Goal: Transaction & Acquisition: Purchase product/service

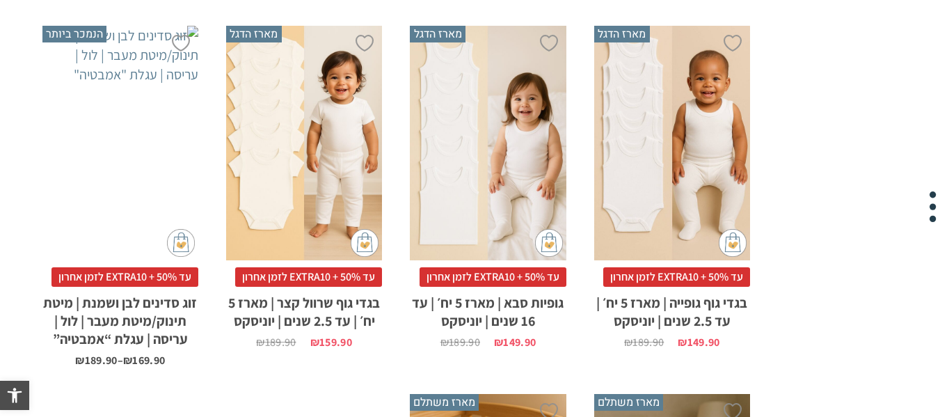
click at [939, 212] on html "דילוג לתוכן פתח סרגל נגישות כלי נגישות כלי נגישות הגדל טקסט הגדל טקסט הקטן טקסט…" at bounding box center [470, 115] width 940 height 2396
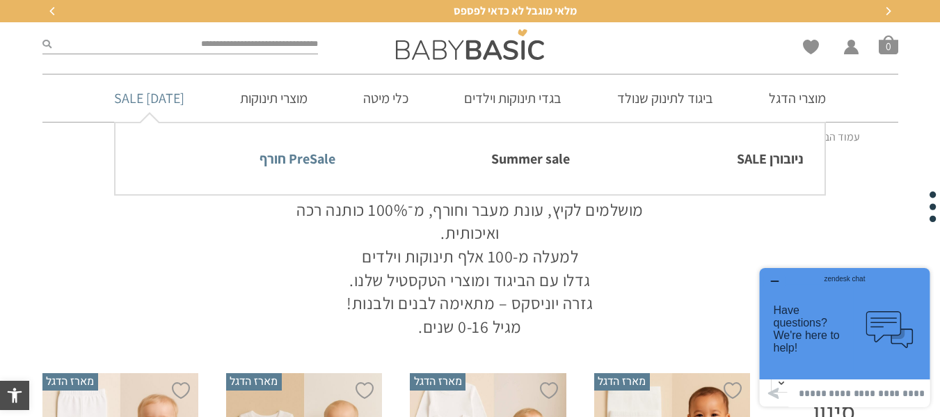
click at [287, 157] on link "PreSale חורף" at bounding box center [235, 158] width 199 height 29
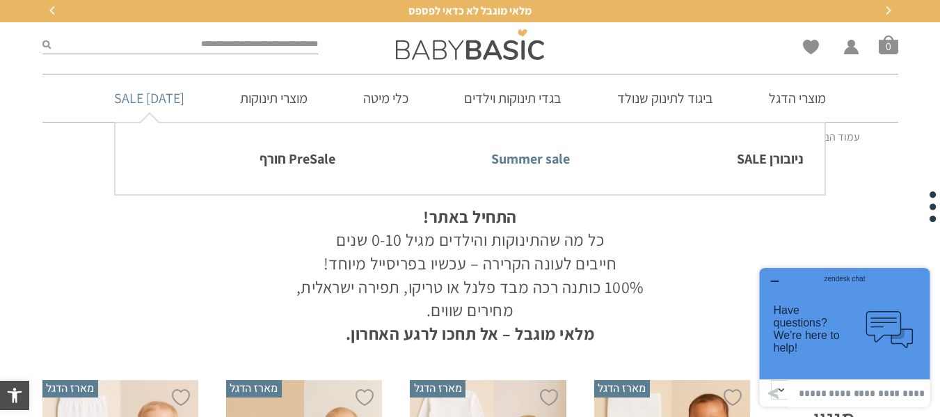
click at [524, 162] on link "Summer sale" at bounding box center [469, 158] width 199 height 29
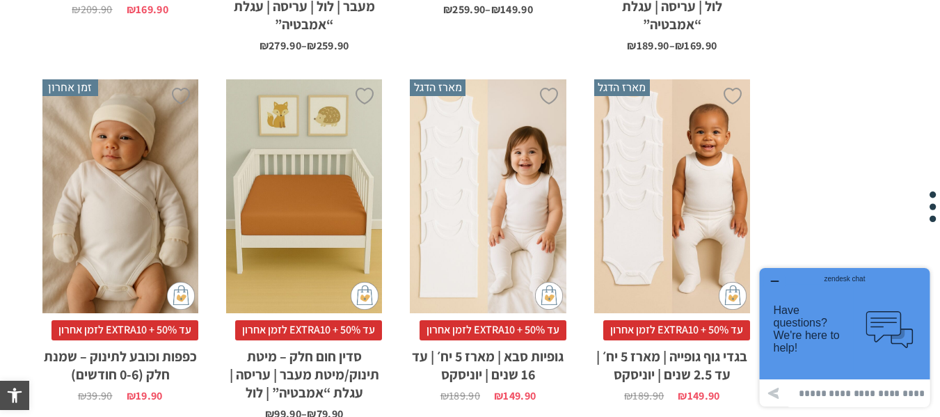
drag, startPoint x: 0, startPoint y: 0, endPoint x: 949, endPoint y: 96, distance: 954.3
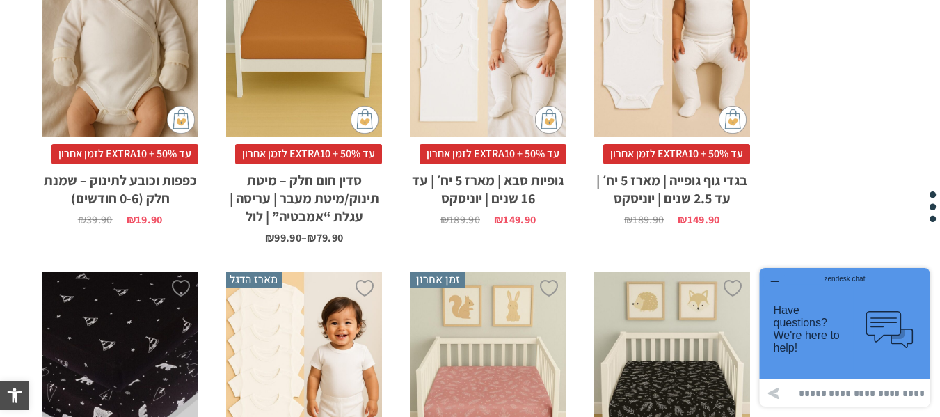
scroll to position [1140, 0]
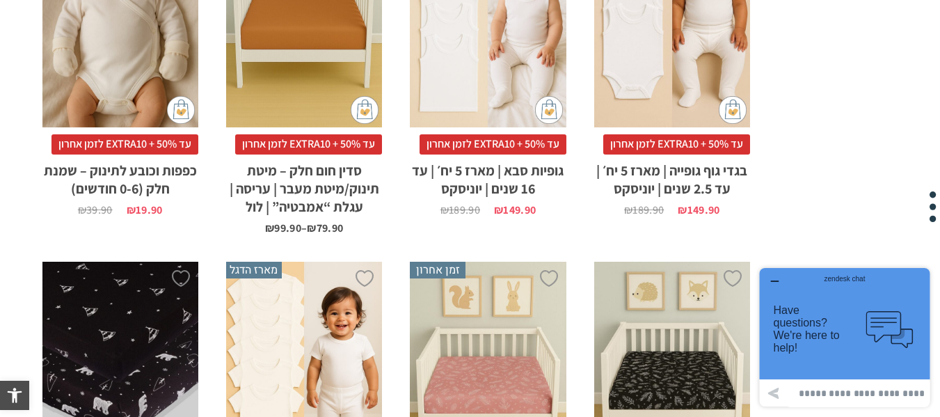
click at [659, 60] on div "x בחירת מידה 0-3m 3-6m 6-12m 12-18m 18-24m 24-30m" at bounding box center [672, 11] width 156 height 234
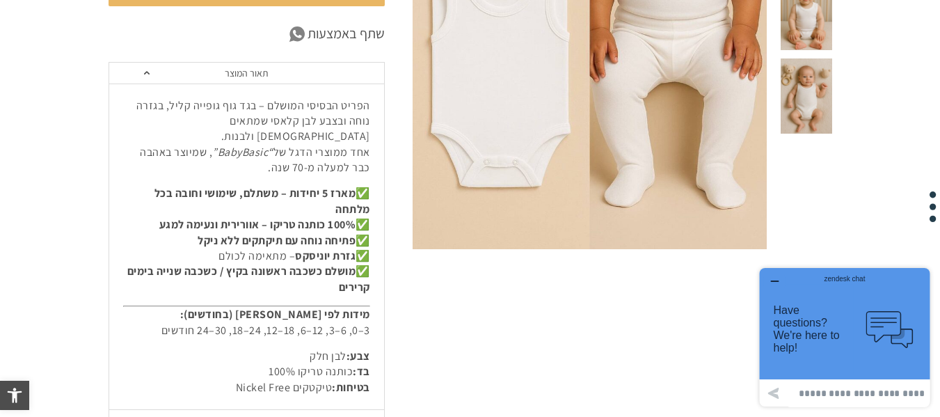
scroll to position [467, 0]
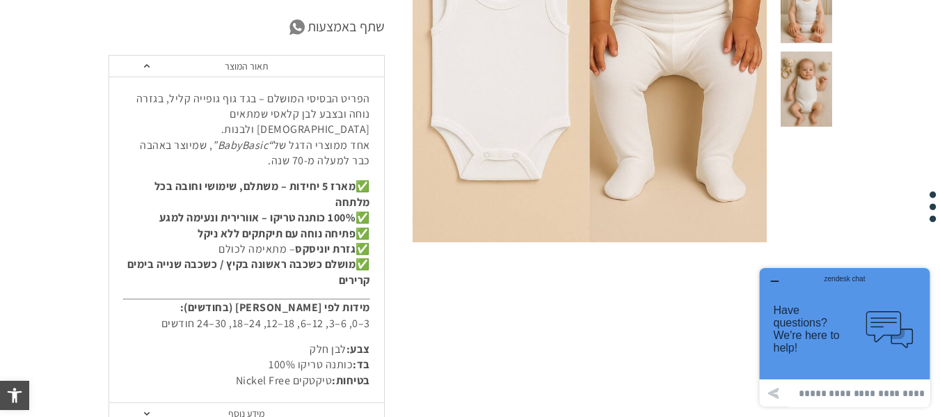
click at [775, 284] on icon "button" at bounding box center [774, 280] width 11 height 11
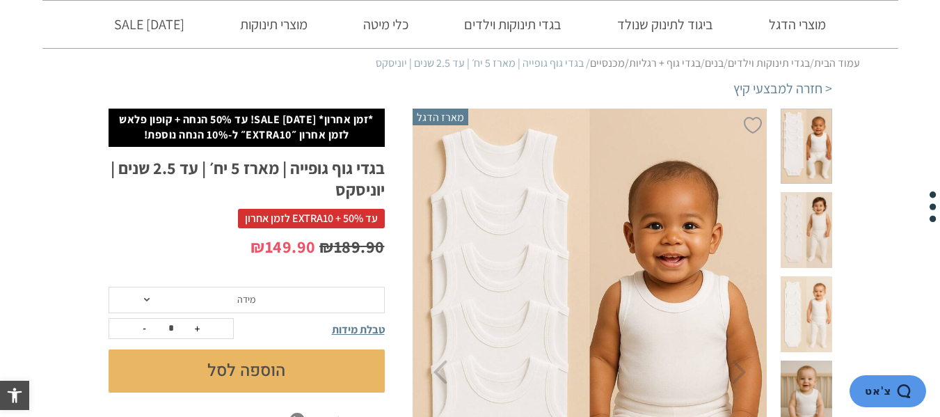
scroll to position [193, 0]
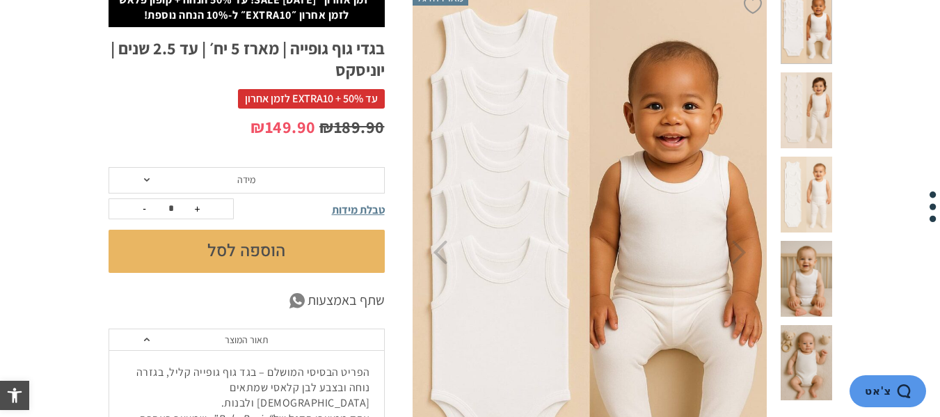
click at [821, 79] on span at bounding box center [805, 110] width 51 height 76
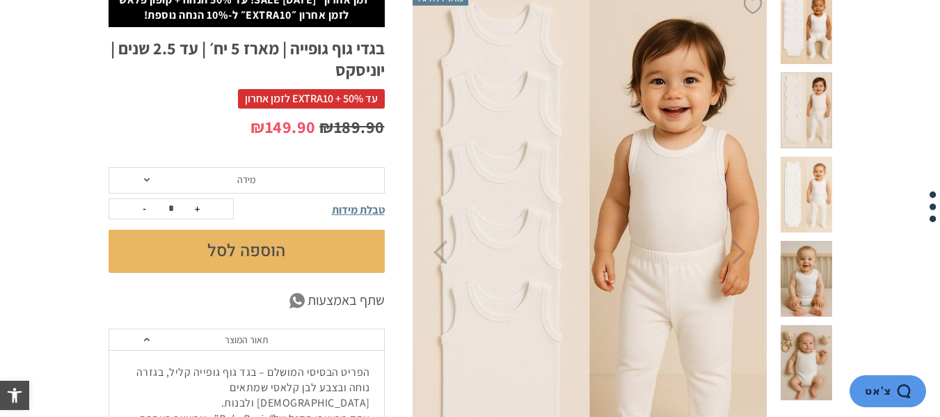
click at [827, 161] on span at bounding box center [805, 195] width 51 height 76
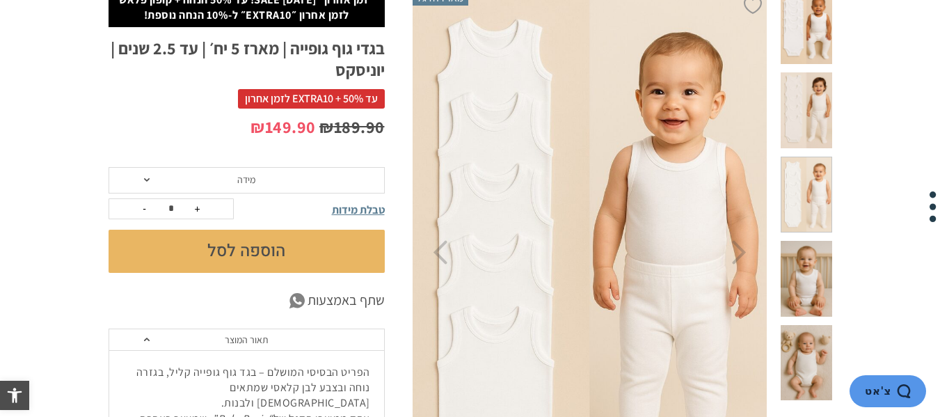
click at [812, 241] on span at bounding box center [805, 279] width 51 height 76
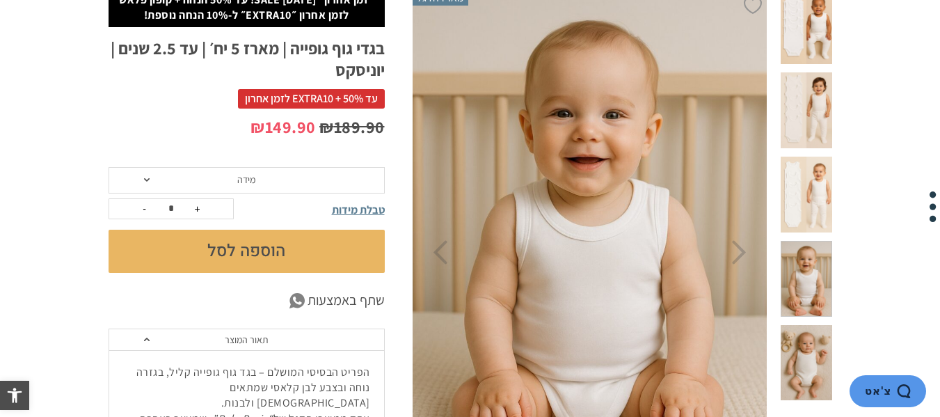
click at [812, 325] on span at bounding box center [805, 363] width 51 height 76
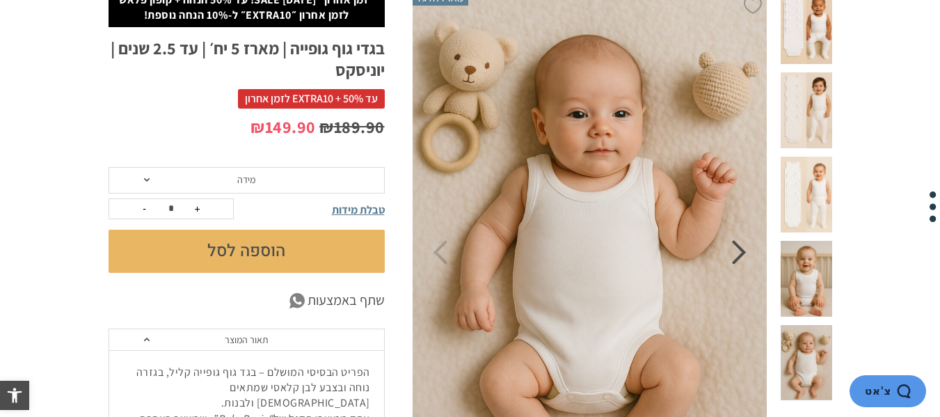
click at [735, 256] on icon "Next" at bounding box center [739, 252] width 15 height 24
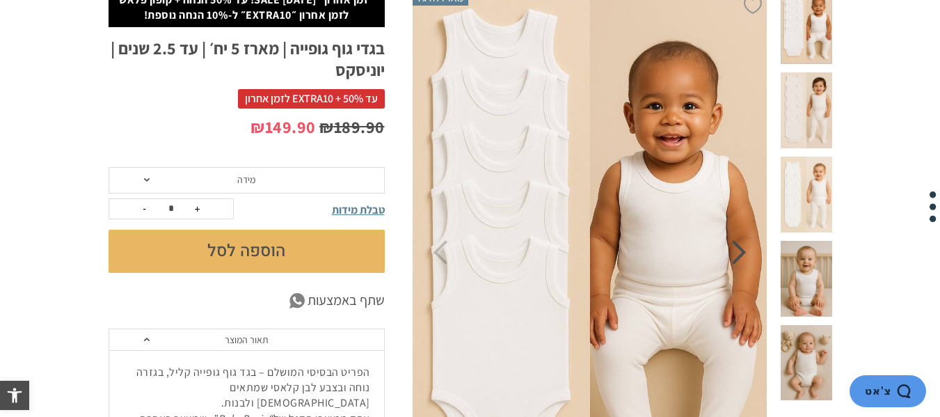
click at [735, 256] on icon "Next" at bounding box center [739, 252] width 15 height 24
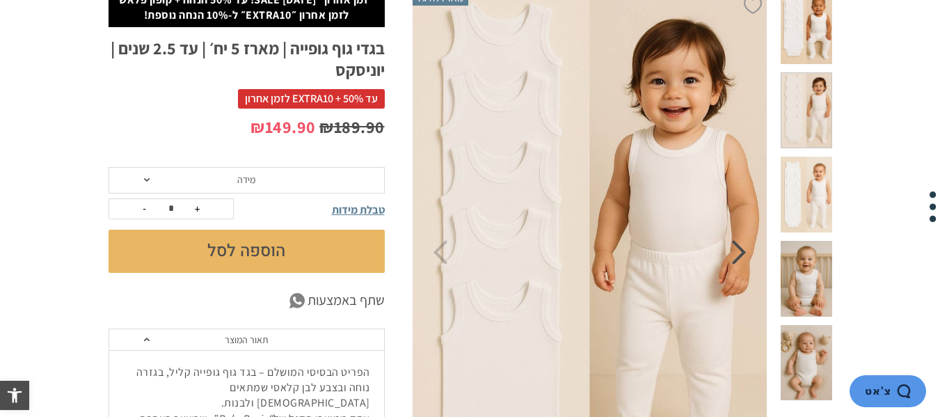
click at [735, 256] on icon "Next" at bounding box center [739, 252] width 15 height 24
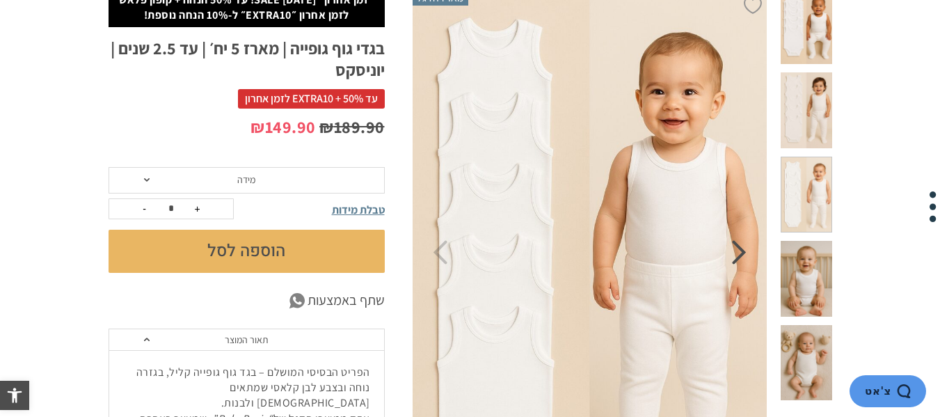
click at [735, 256] on icon "Next" at bounding box center [739, 252] width 15 height 24
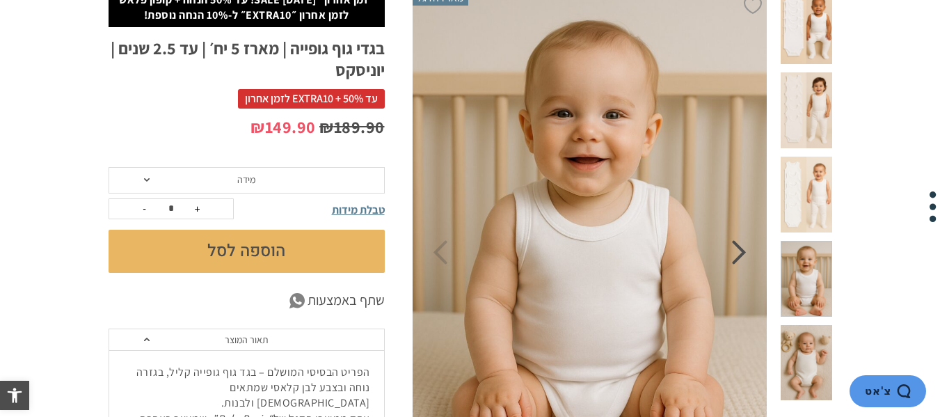
click at [735, 256] on icon "Next" at bounding box center [739, 252] width 15 height 24
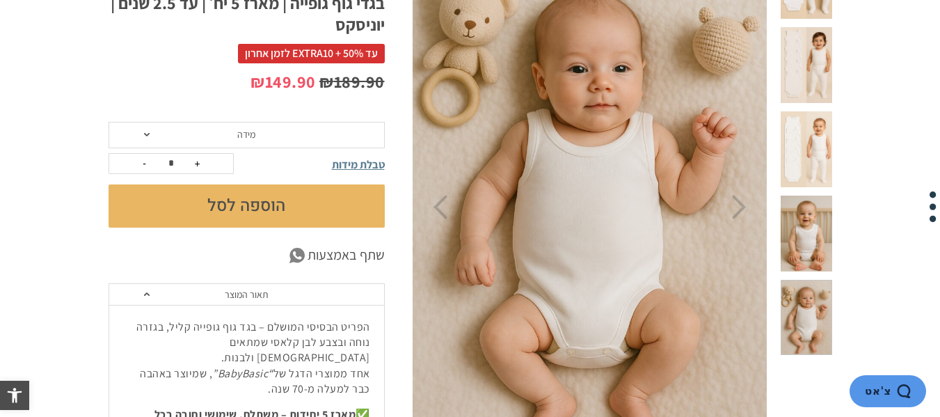
scroll to position [200, 0]
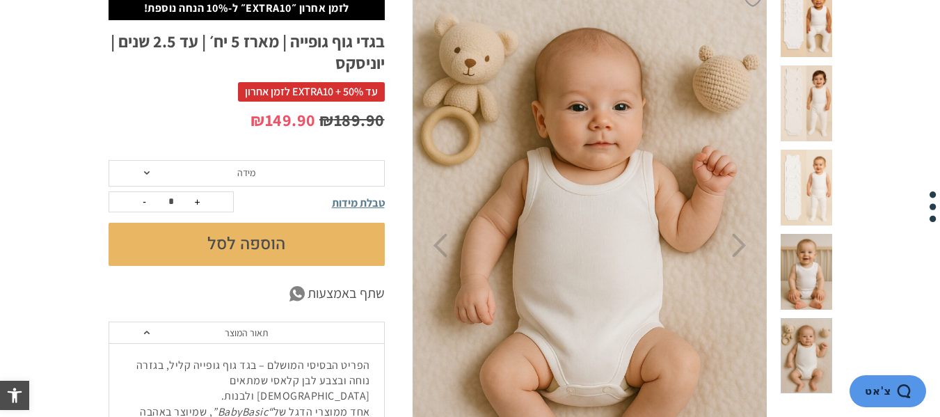
click at [147, 175] on span "מידה" at bounding box center [247, 173] width 276 height 26
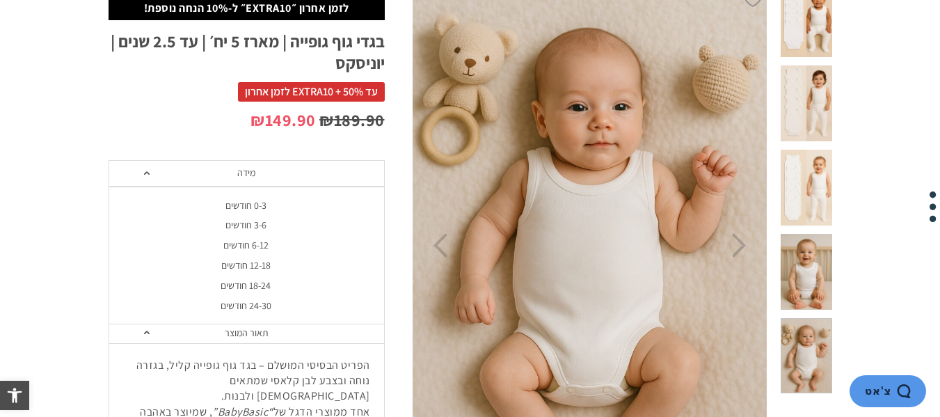
click at [255, 239] on div "6-12 חודשים" at bounding box center [246, 245] width 276 height 12
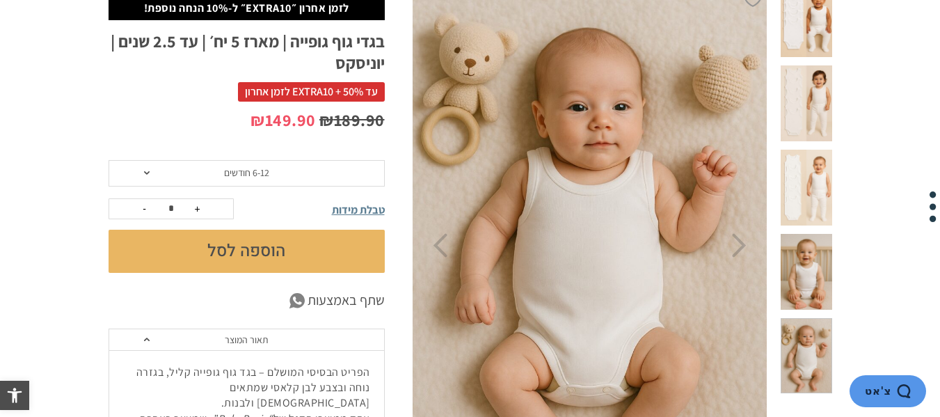
click at [305, 257] on button "הוספה לסל" at bounding box center [247, 251] width 276 height 43
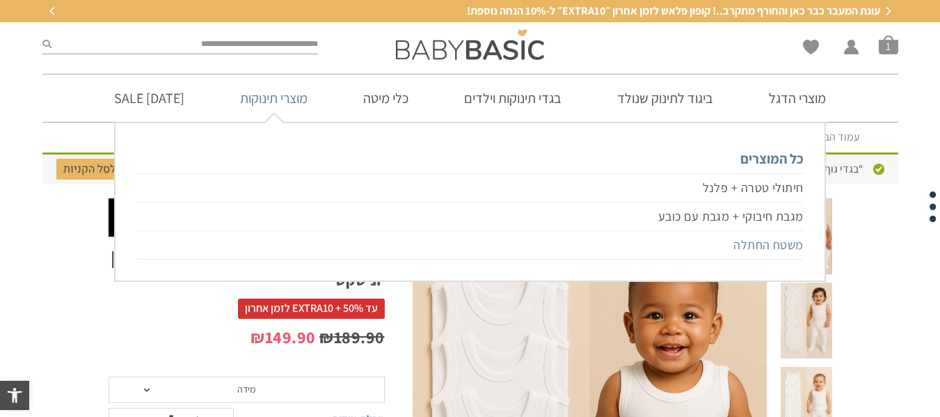
click at [770, 248] on link "משטח החתלה" at bounding box center [469, 245] width 666 height 29
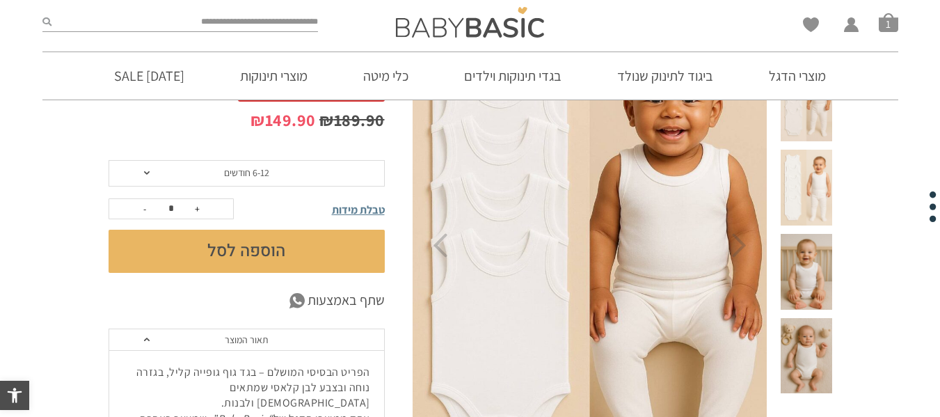
scroll to position [200, 0]
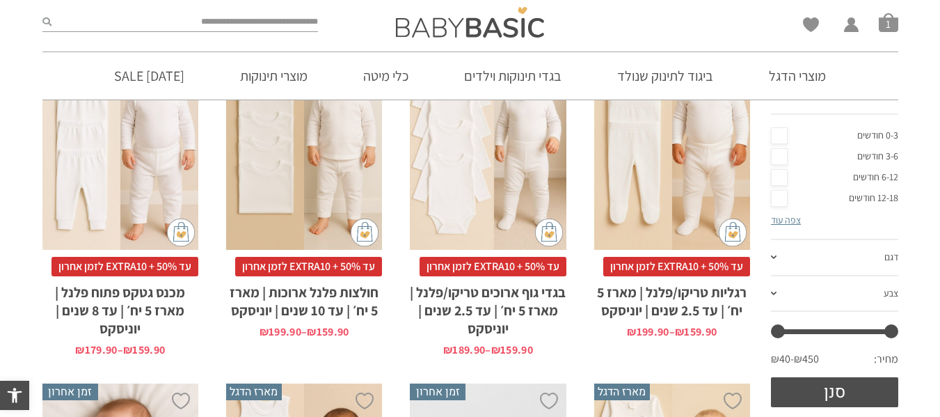
scroll to position [386, 0]
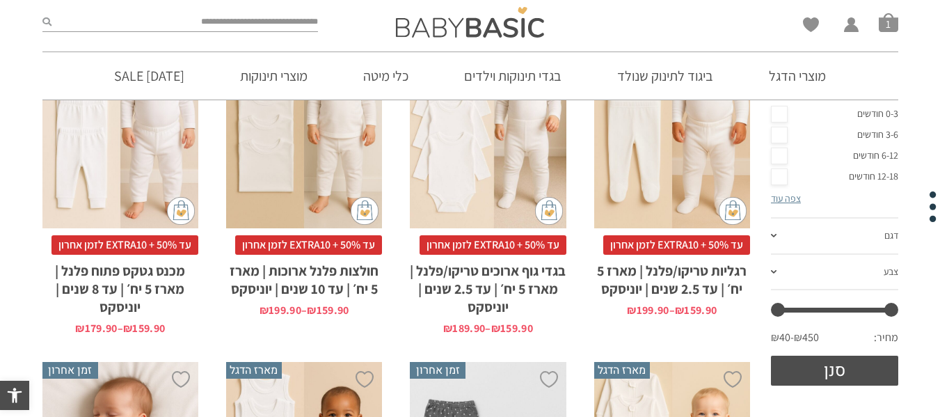
click at [144, 206] on div "x בחירת מידה 3-6m 6-12m 12-18m 18-24m 24-30m 2-5-4-שנים 4-6y 6-8-שנים" at bounding box center [120, 111] width 156 height 234
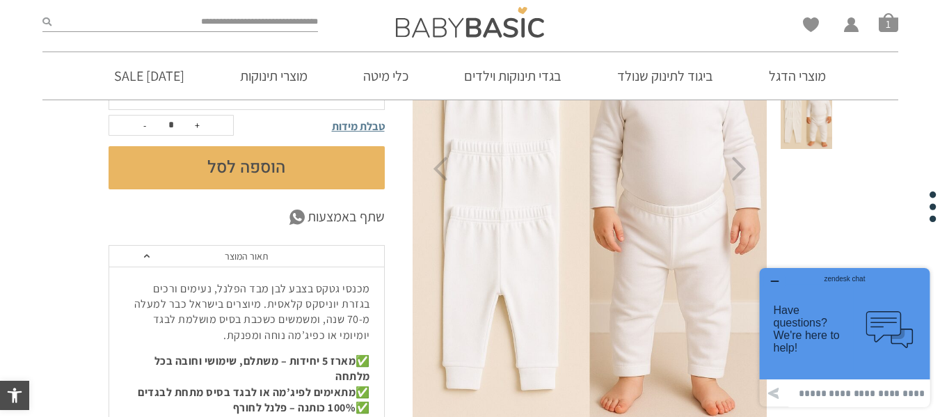
scroll to position [278, 0]
